Goal: Information Seeking & Learning: Learn about a topic

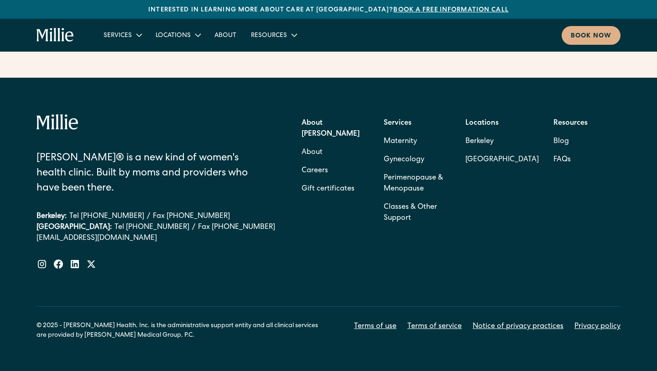
scroll to position [4069, 0]
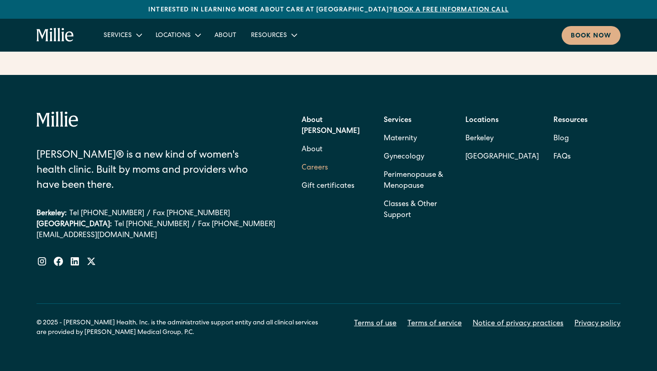
click at [323, 159] on link "Careers" at bounding box center [315, 168] width 26 height 18
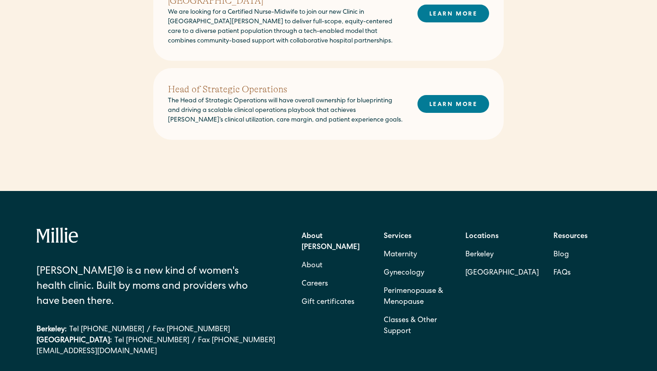
scroll to position [521, 0]
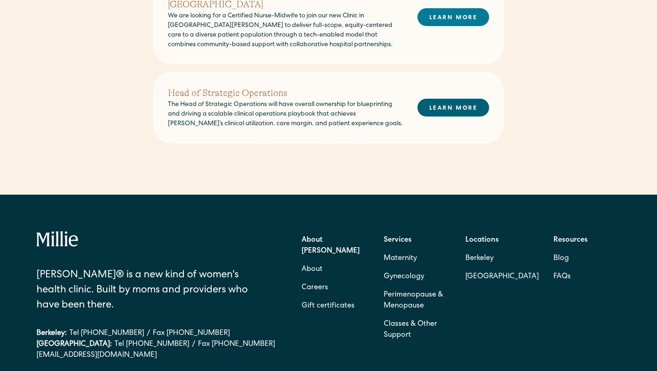
click at [462, 99] on link "LEARN MORE" at bounding box center [454, 108] width 72 height 18
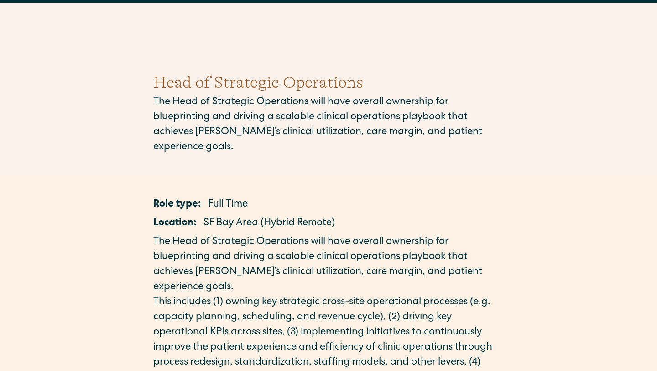
scroll to position [33, 0]
